Goal: Information Seeking & Learning: Learn about a topic

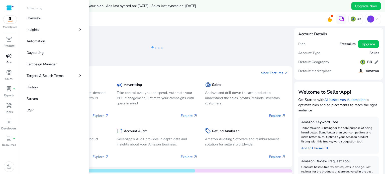
click at [10, 56] on span "campaign" at bounding box center [9, 56] width 6 height 6
click at [46, 22] on link "Overview" at bounding box center [55, 18] width 64 height 11
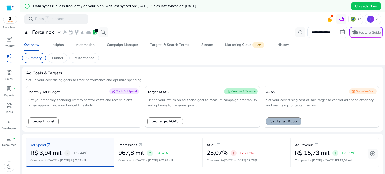
click at [289, 123] on span "Set Target ACoS" at bounding box center [284, 121] width 26 height 5
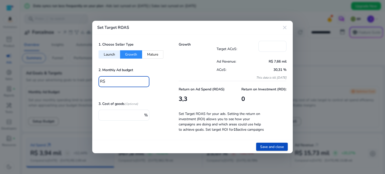
click at [124, 80] on input "*" at bounding box center [126, 82] width 39 height 6
click at [284, 26] on mat-icon "close" at bounding box center [285, 28] width 6 height 6
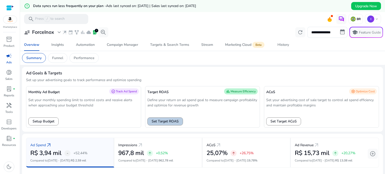
click at [177, 119] on span "Set Target ROAS" at bounding box center [165, 121] width 27 height 5
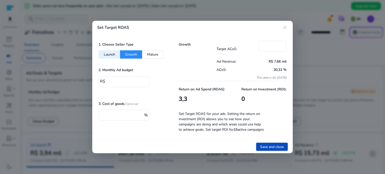
click at [286, 29] on div "Set Target ROAS close" at bounding box center [192, 28] width 201 height 14
click at [287, 27] on mat-icon "close" at bounding box center [285, 28] width 6 height 6
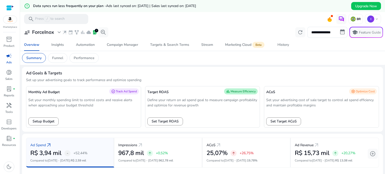
click at [286, 26] on mat-toolbar "search Press / to search BR I keyboard_arrow_down" at bounding box center [202, 19] width 365 height 14
click at [56, 61] on div "Funnel" at bounding box center [58, 58] width 20 height 10
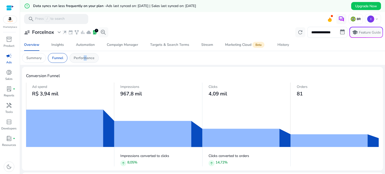
click at [83, 57] on p "Performance" at bounding box center [84, 57] width 21 height 5
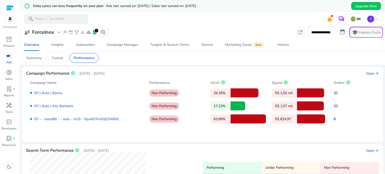
click at [159, 107] on p "Non Performing" at bounding box center [164, 106] width 30 height 7
click at [375, 74] on span "arrow_outward" at bounding box center [377, 74] width 4 height 4
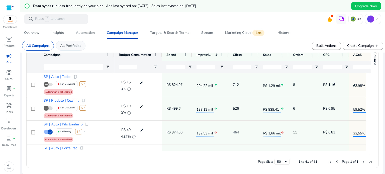
click at [70, 44] on p "All Portfolios" at bounding box center [70, 45] width 21 height 5
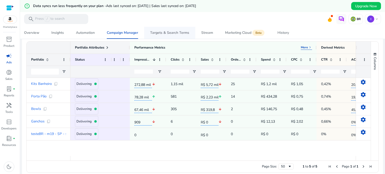
click at [177, 33] on div "Targets & Search Terms" at bounding box center [169, 33] width 39 height 4
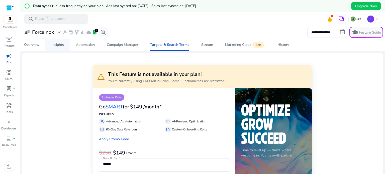
click at [60, 46] on div "Insights" at bounding box center [57, 45] width 13 height 4
click at [58, 44] on div "Insights" at bounding box center [57, 45] width 13 height 4
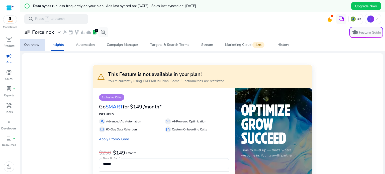
click at [34, 44] on div "Overview" at bounding box center [31, 45] width 15 height 4
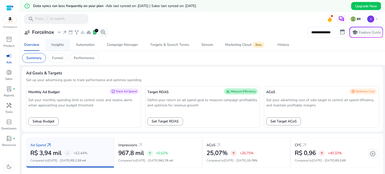
click at [58, 45] on div "Insights" at bounding box center [57, 45] width 13 height 4
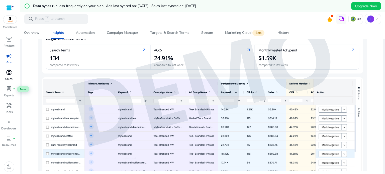
click at [10, 77] on p "Sales" at bounding box center [8, 79] width 7 height 5
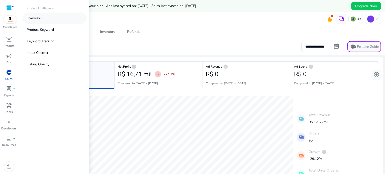
click at [36, 19] on p "Overview" at bounding box center [34, 18] width 15 height 5
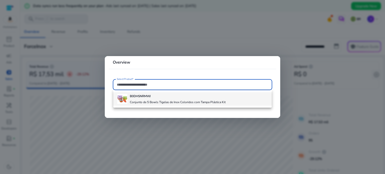
click at [136, 96] on b "B0DHSNRMWJ" at bounding box center [140, 96] width 21 height 4
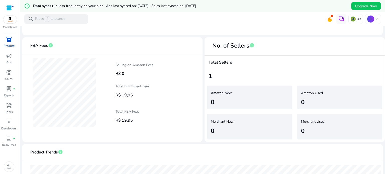
scroll to position [125, 0]
click at [8, 95] on p "Reports" at bounding box center [9, 95] width 11 height 5
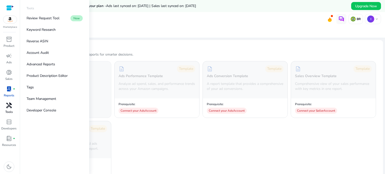
click at [9, 108] on span "handyman" at bounding box center [9, 106] width 6 height 6
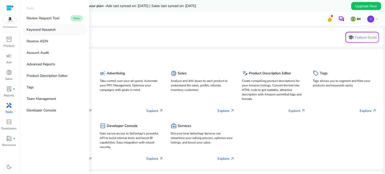
click at [50, 31] on p "Keyword Research" at bounding box center [41, 29] width 29 height 5
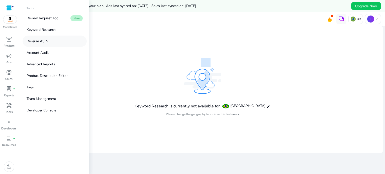
click at [48, 39] on link "Reverse ASIN" at bounding box center [55, 41] width 64 height 11
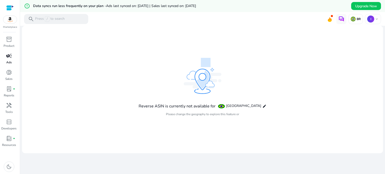
click at [8, 60] on p "Ads" at bounding box center [9, 62] width 6 height 5
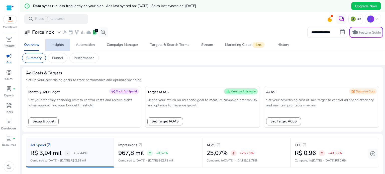
click at [52, 41] on span "Insights" at bounding box center [57, 45] width 13 height 12
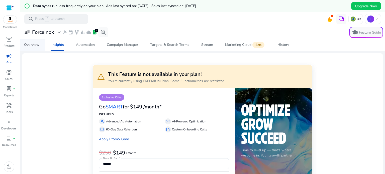
click at [32, 44] on div "Overview" at bounding box center [31, 45] width 15 height 4
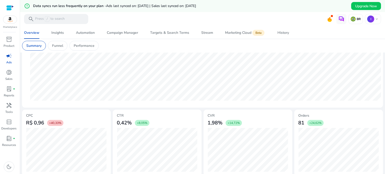
scroll to position [190, 0]
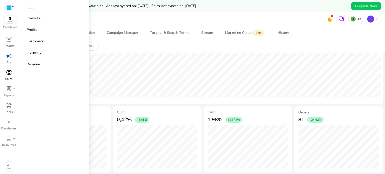
click at [8, 75] on span "donut_small" at bounding box center [9, 73] width 6 height 6
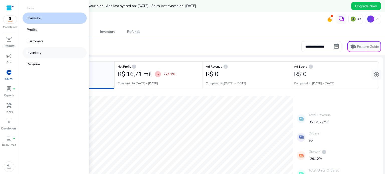
click at [45, 52] on link "Inventory" at bounding box center [55, 52] width 64 height 11
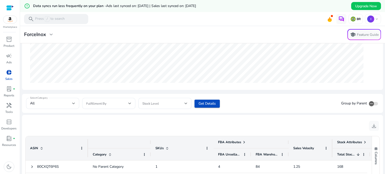
scroll to position [214, 0]
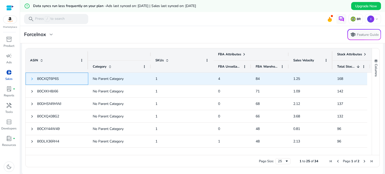
click at [32, 79] on span at bounding box center [32, 79] width 4 height 4
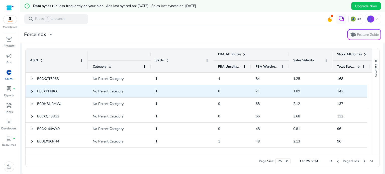
click at [32, 88] on span at bounding box center [32, 91] width 4 height 10
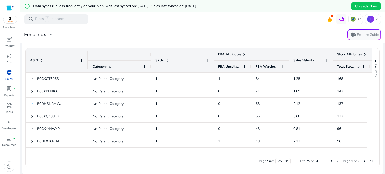
click at [31, 102] on span at bounding box center [32, 104] width 4 height 4
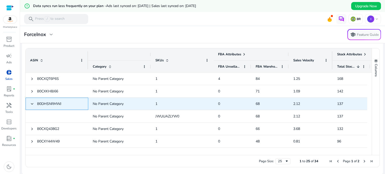
click at [31, 102] on span at bounding box center [32, 104] width 4 height 4
